Goal: Transaction & Acquisition: Download file/media

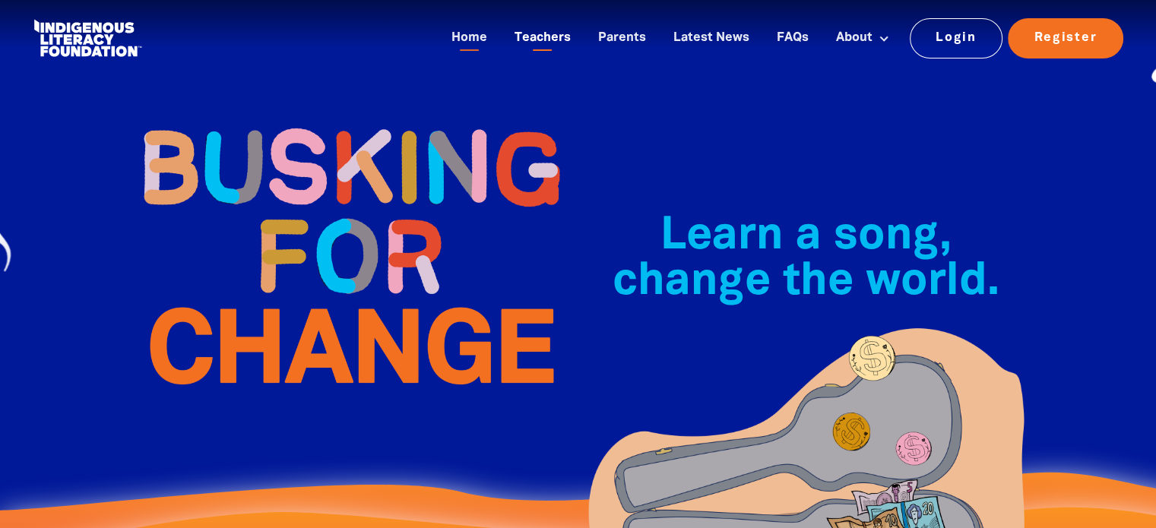
click at [538, 41] on link "Teachers" at bounding box center [542, 38] width 74 height 25
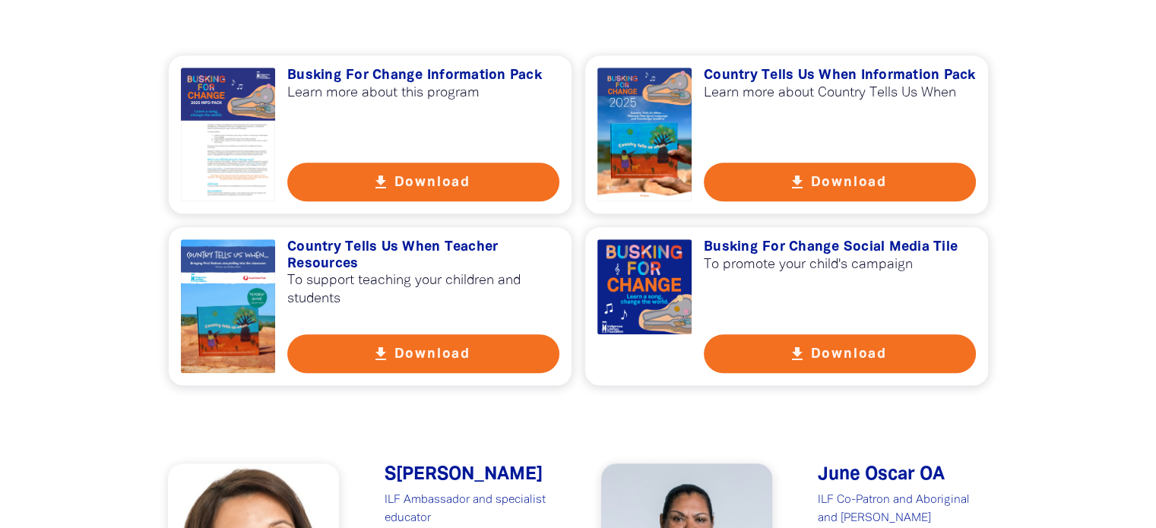
scroll to position [1132, 0]
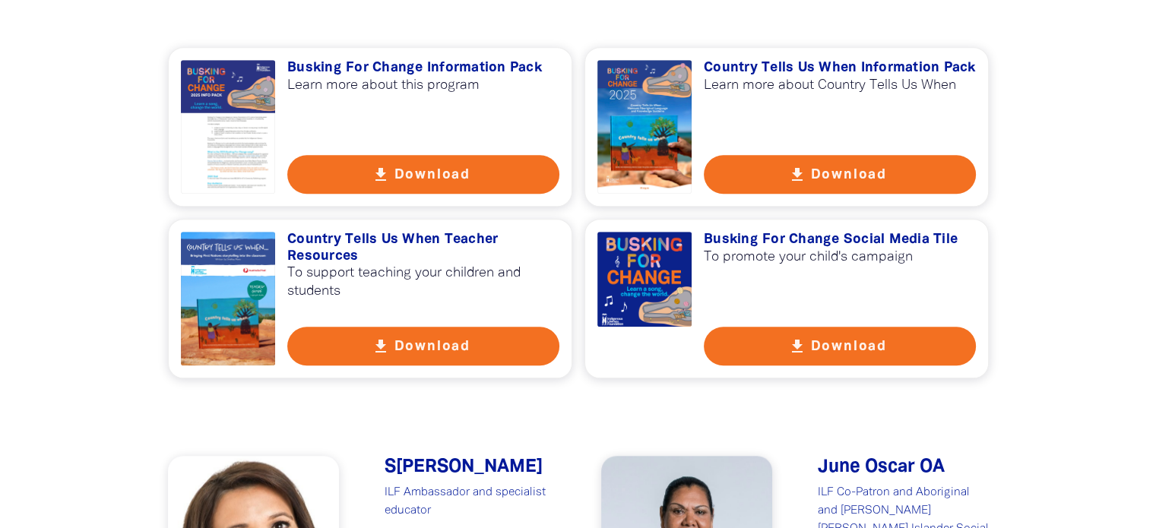
click at [751, 340] on button "get_app Download" at bounding box center [840, 346] width 272 height 39
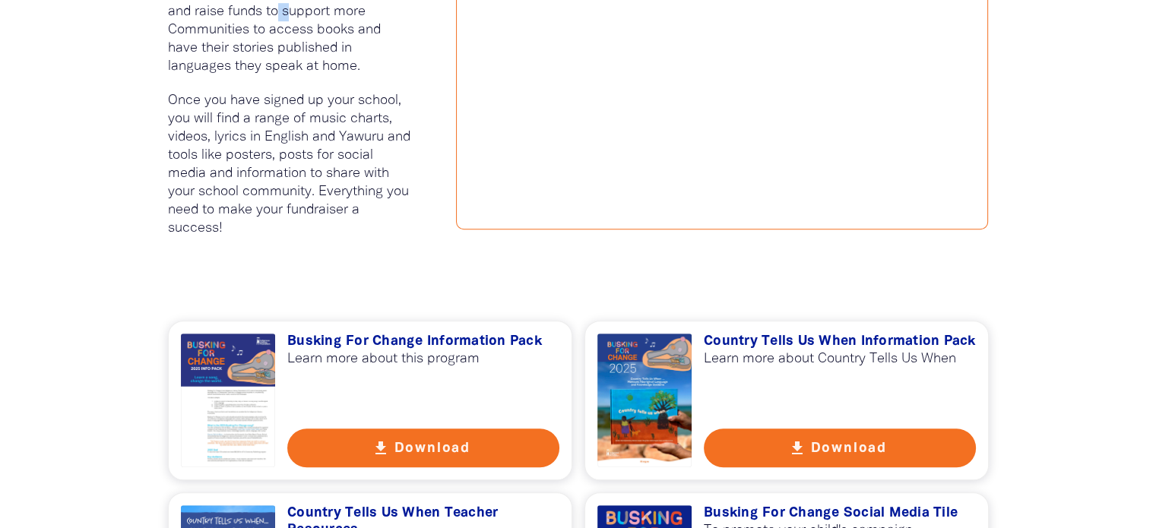
scroll to position [857, 0]
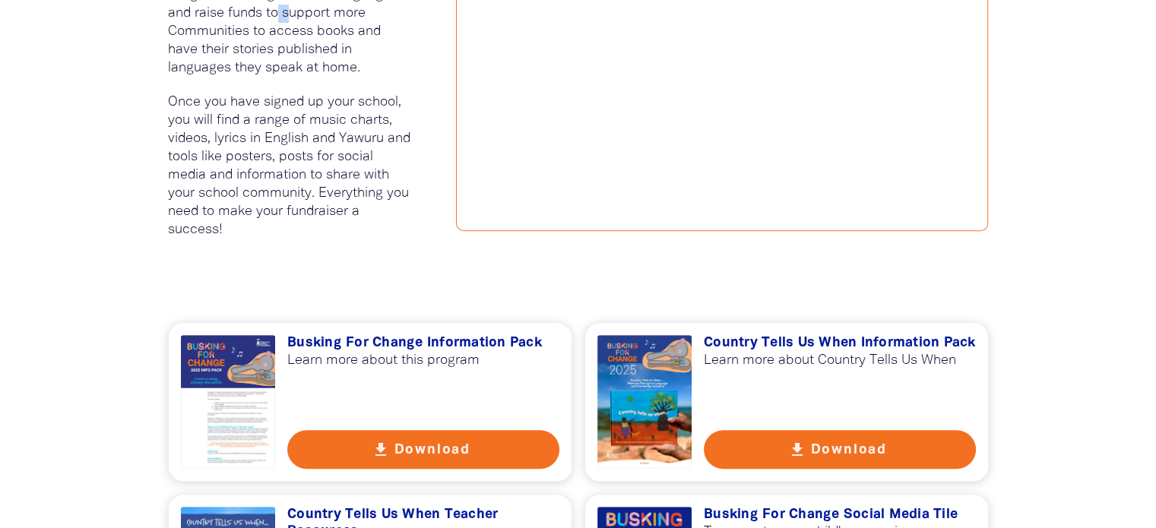
drag, startPoint x: 270, startPoint y: 10, endPoint x: 360, endPoint y: 66, distance: 105.8
click at [360, 66] on p "Busking For Change is a joyful musical multi-literacy activity where students c…" at bounding box center [289, 5] width 243 height 146
copy p "o support more Communities to access books and have their stories published in …"
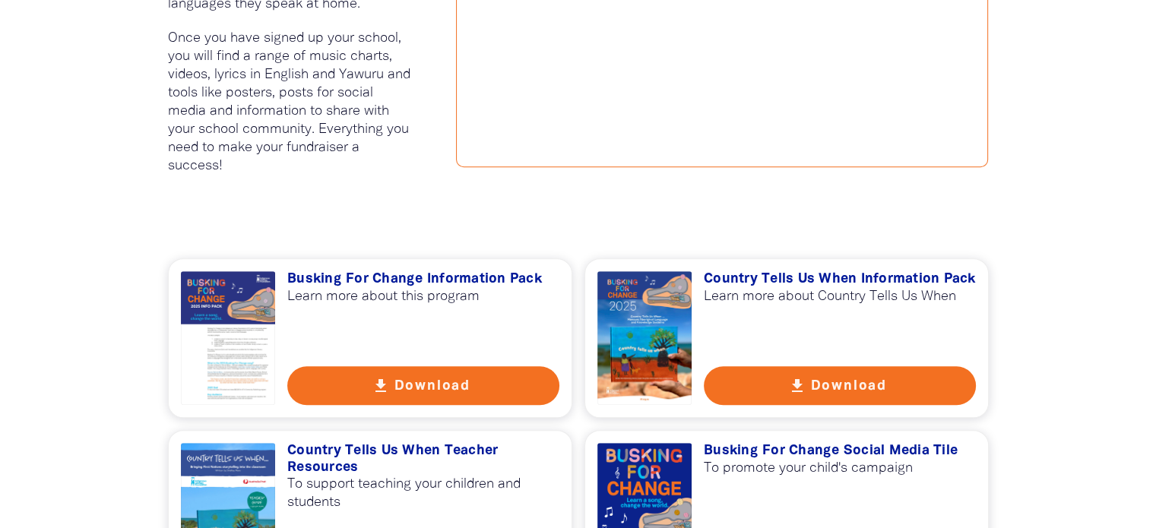
scroll to position [927, 0]
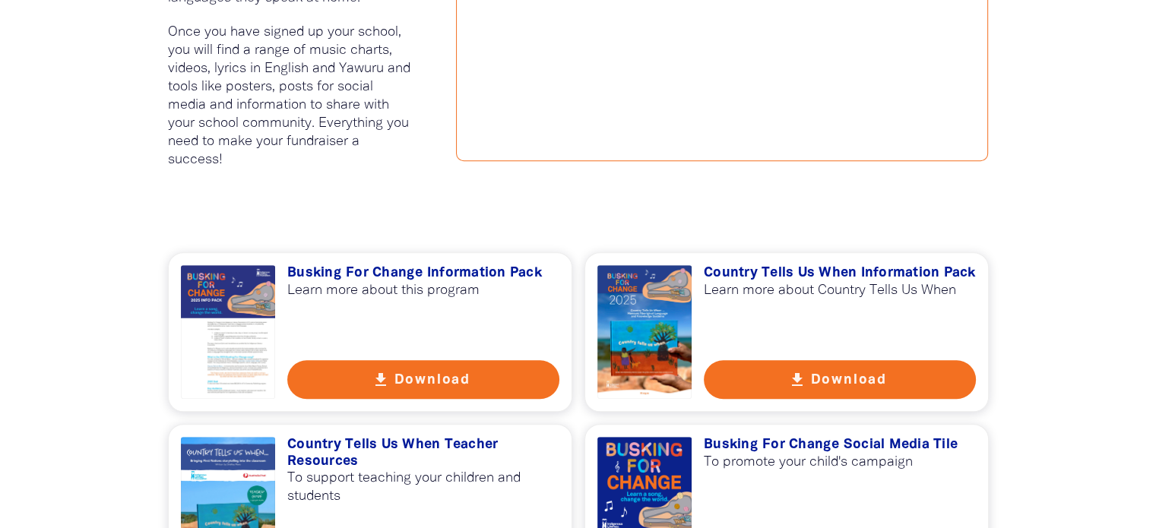
click at [483, 379] on button "get_app Download" at bounding box center [423, 379] width 272 height 39
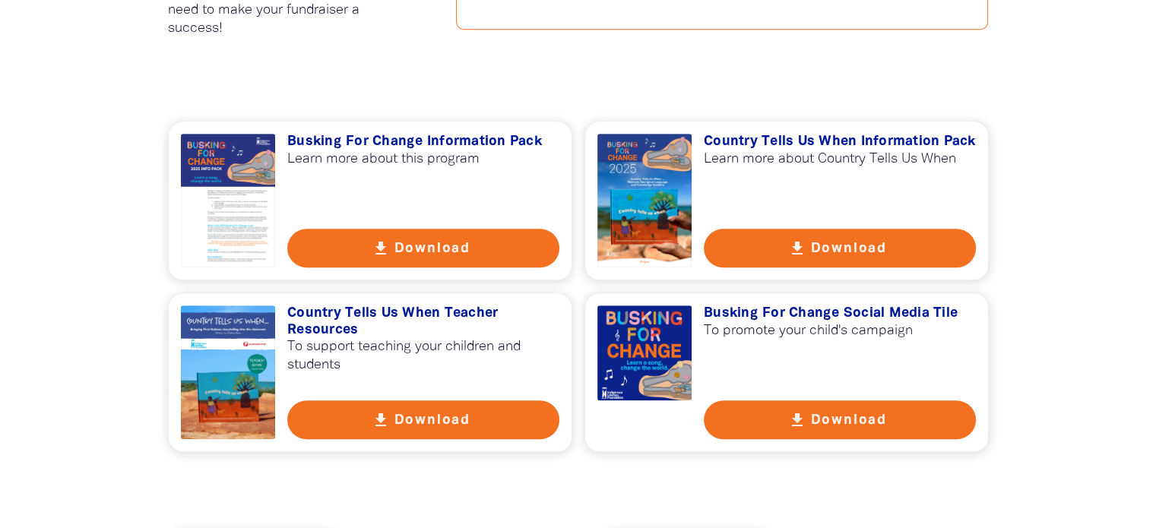
scroll to position [1070, 0]
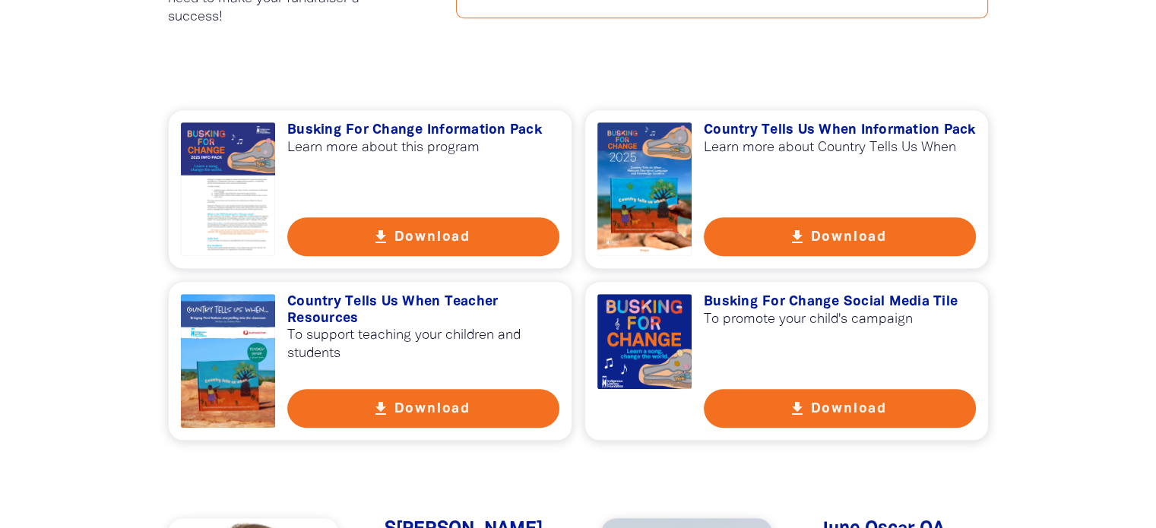
click at [800, 400] on icon "get_app" at bounding box center [797, 409] width 18 height 18
click at [821, 189] on div "get_app Busking For Change Information Pack Learn more about this program get_a…" at bounding box center [578, 274] width 821 height 331
click at [823, 230] on button "get_app Download" at bounding box center [840, 236] width 272 height 39
click at [635, 381] on div at bounding box center [644, 341] width 95 height 95
